Goal: Check status

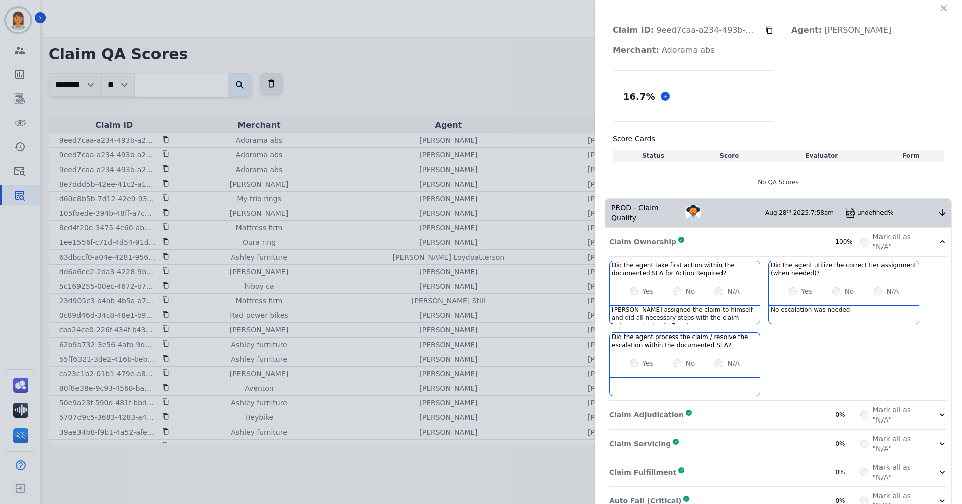
click at [446, 41] on div "Claim ID: 9eed7caa-a234-493b-a2aa-cbde99789e1f Agent: [PERSON_NAME]: Adorama ab…" at bounding box center [481, 252] width 962 height 504
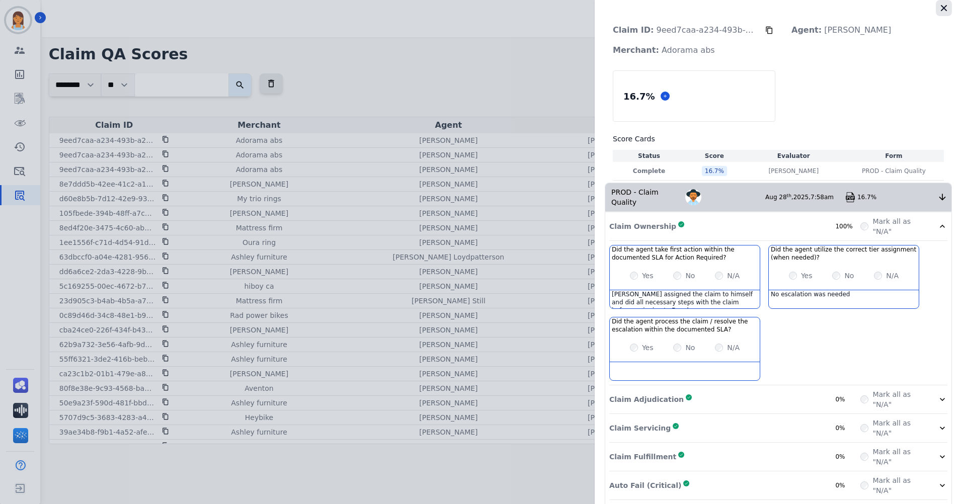
click at [942, 10] on icon "button" at bounding box center [944, 8] width 6 height 6
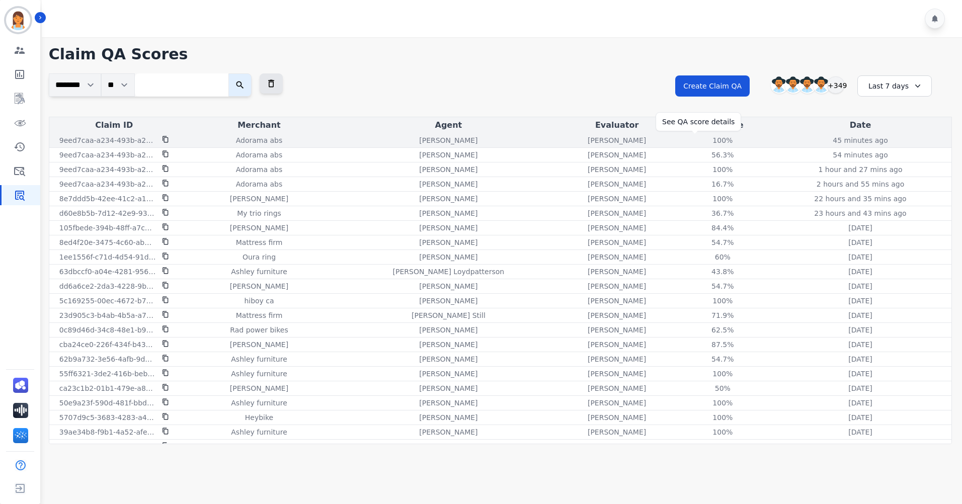
click at [700, 139] on div "100%" at bounding box center [722, 140] width 45 height 10
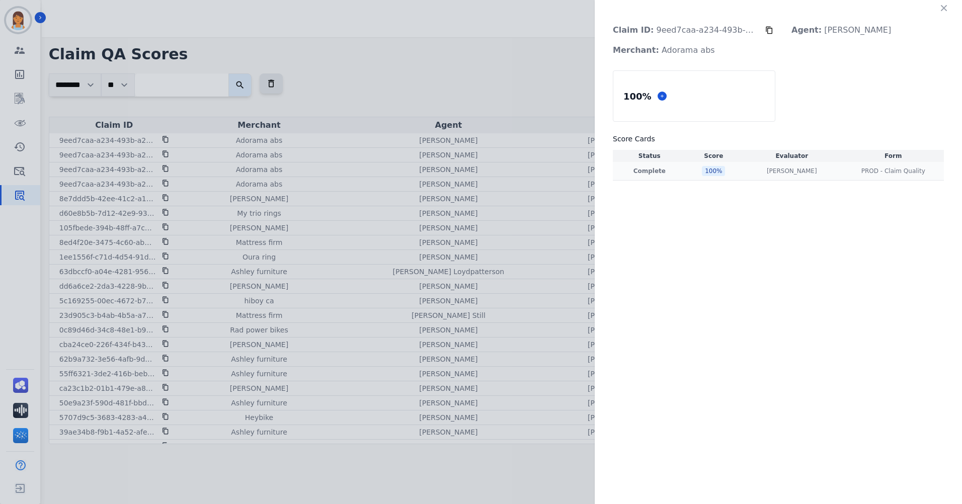
click at [708, 171] on div "100 %" at bounding box center [713, 171] width 23 height 10
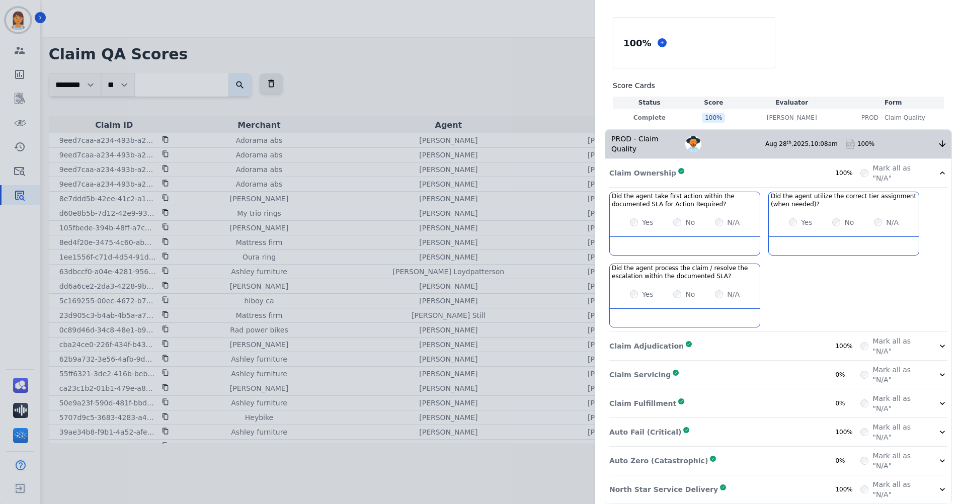
scroll to position [54, 0]
click at [772, 335] on div "Claim Adjudication Complete 100%" at bounding box center [734, 345] width 251 height 20
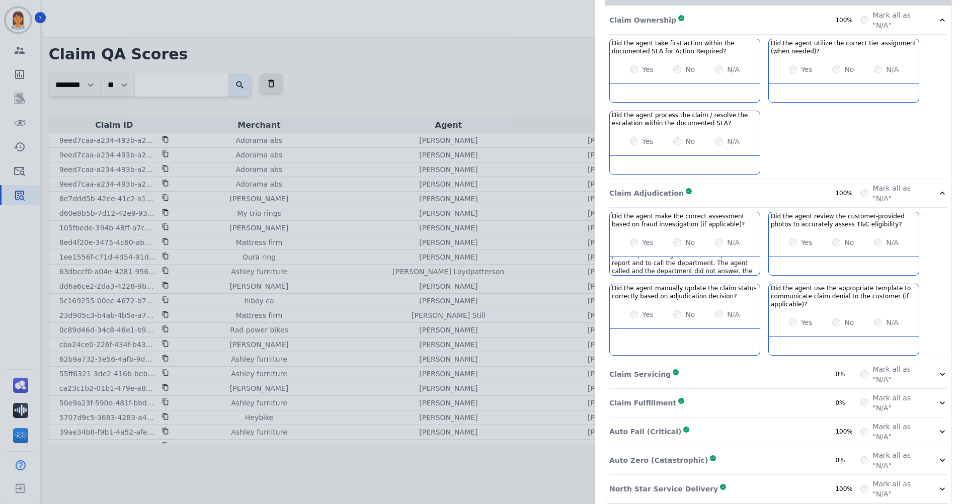
scroll to position [46, 0]
click at [761, 364] on div "Claim Servicing Complete 0%" at bounding box center [734, 374] width 251 height 20
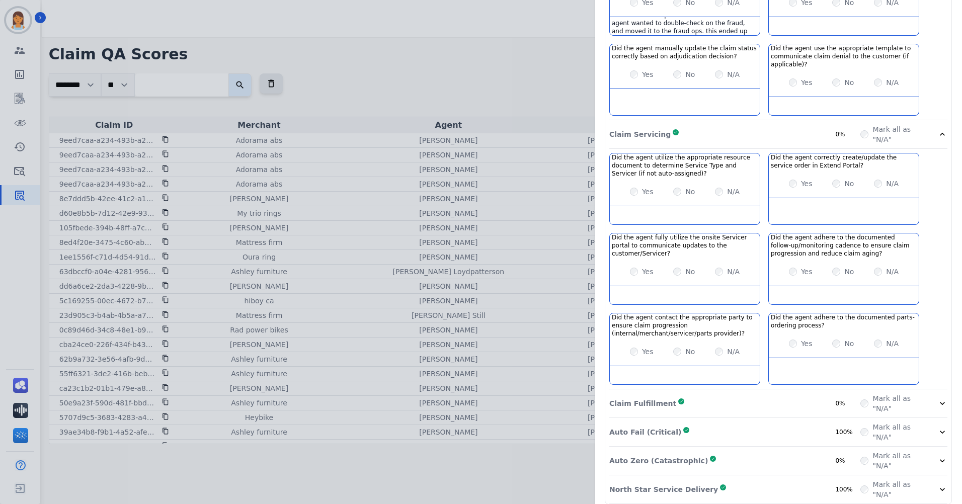
scroll to position [447, 0]
click at [775, 393] on div "Claim Fulfillment Complete 0%" at bounding box center [734, 403] width 251 height 20
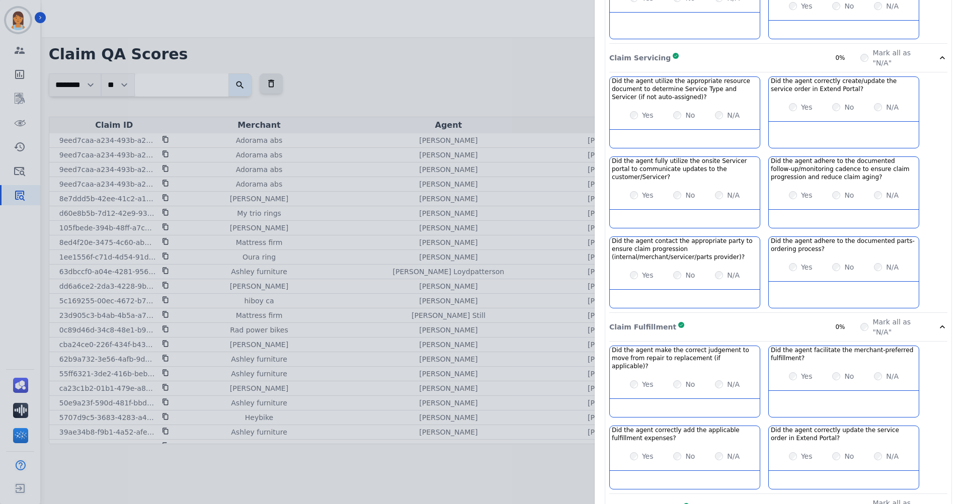
scroll to position [591, 0]
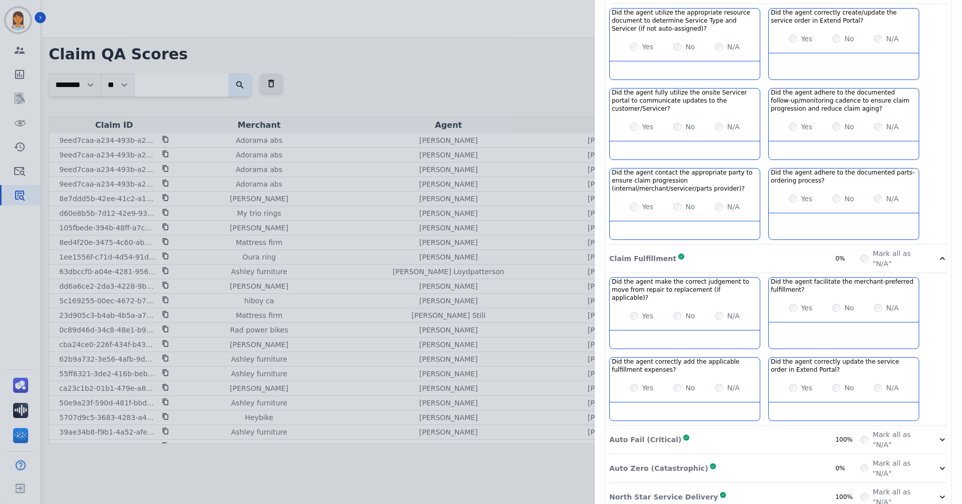
click at [767, 430] on div "Auto Fail (Critical) Complete 100%" at bounding box center [734, 440] width 251 height 20
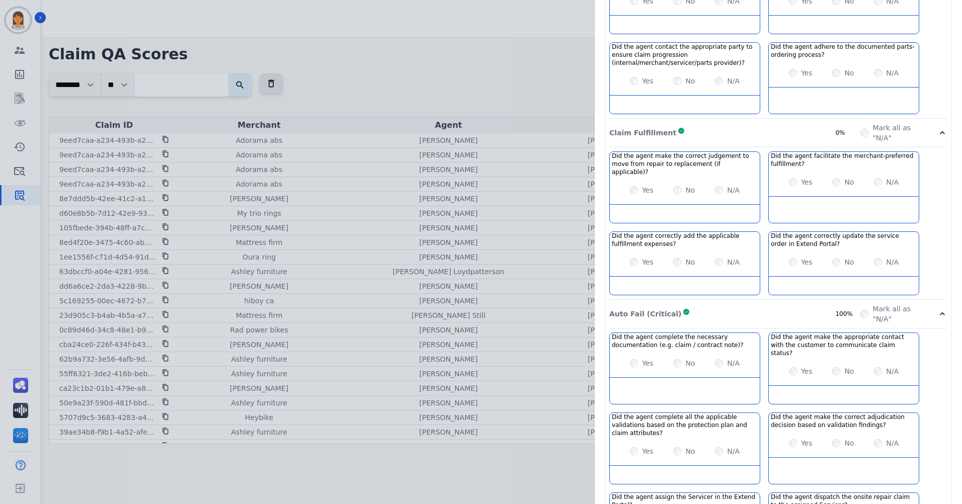
scroll to position [807, 0]
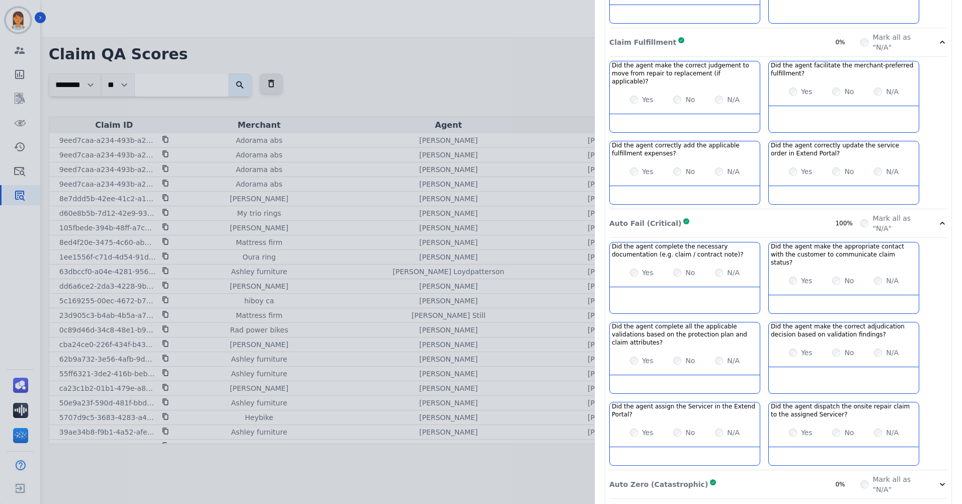
click at [742, 474] on div "Auto Zero (Catastrophic) Complete 0%" at bounding box center [734, 484] width 251 height 20
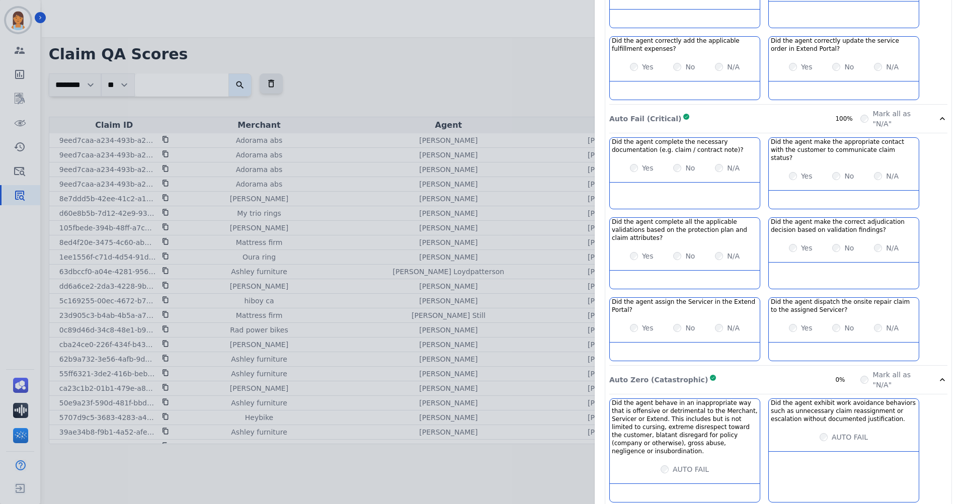
drag, startPoint x: 739, startPoint y: 481, endPoint x: 746, endPoint y: 451, distance: 31.0
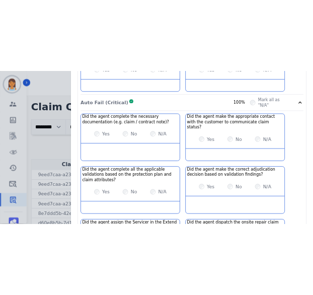
scroll to position [964, 0]
